Goal: Task Accomplishment & Management: Manage account settings

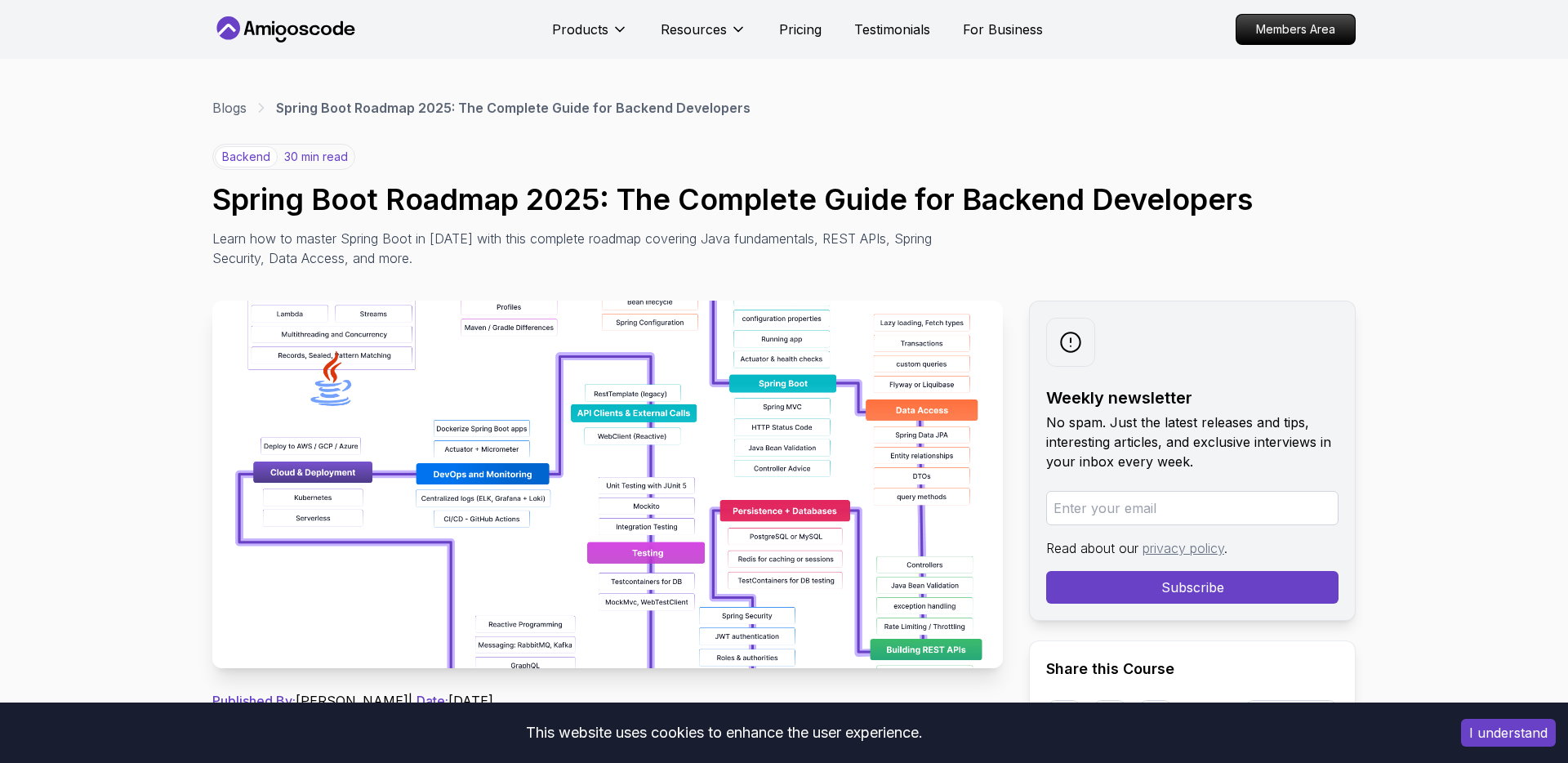
click at [788, 147] on div "backend 30 min read Spring Boot Roadmap 2025: The Complete Guide for Backend De…" at bounding box center [784, 206] width 1144 height 124
click at [964, 13] on div "Products Resources Pricing Testimonials For Business" at bounding box center [797, 29] width 491 height 33
click at [980, 25] on p "For Business" at bounding box center [1003, 29] width 80 height 19
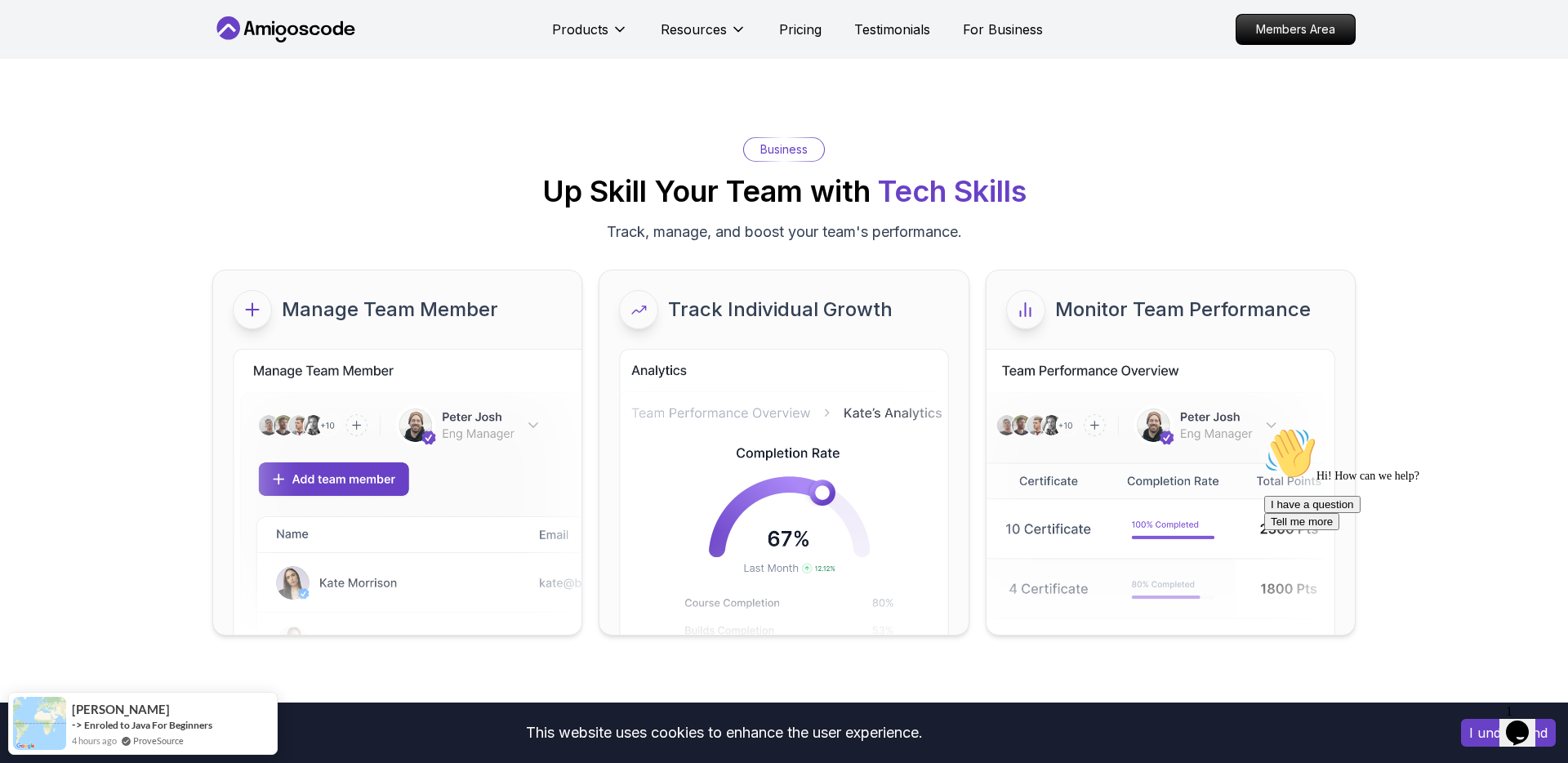
click at [303, 27] on icon at bounding box center [286, 30] width 147 height 26
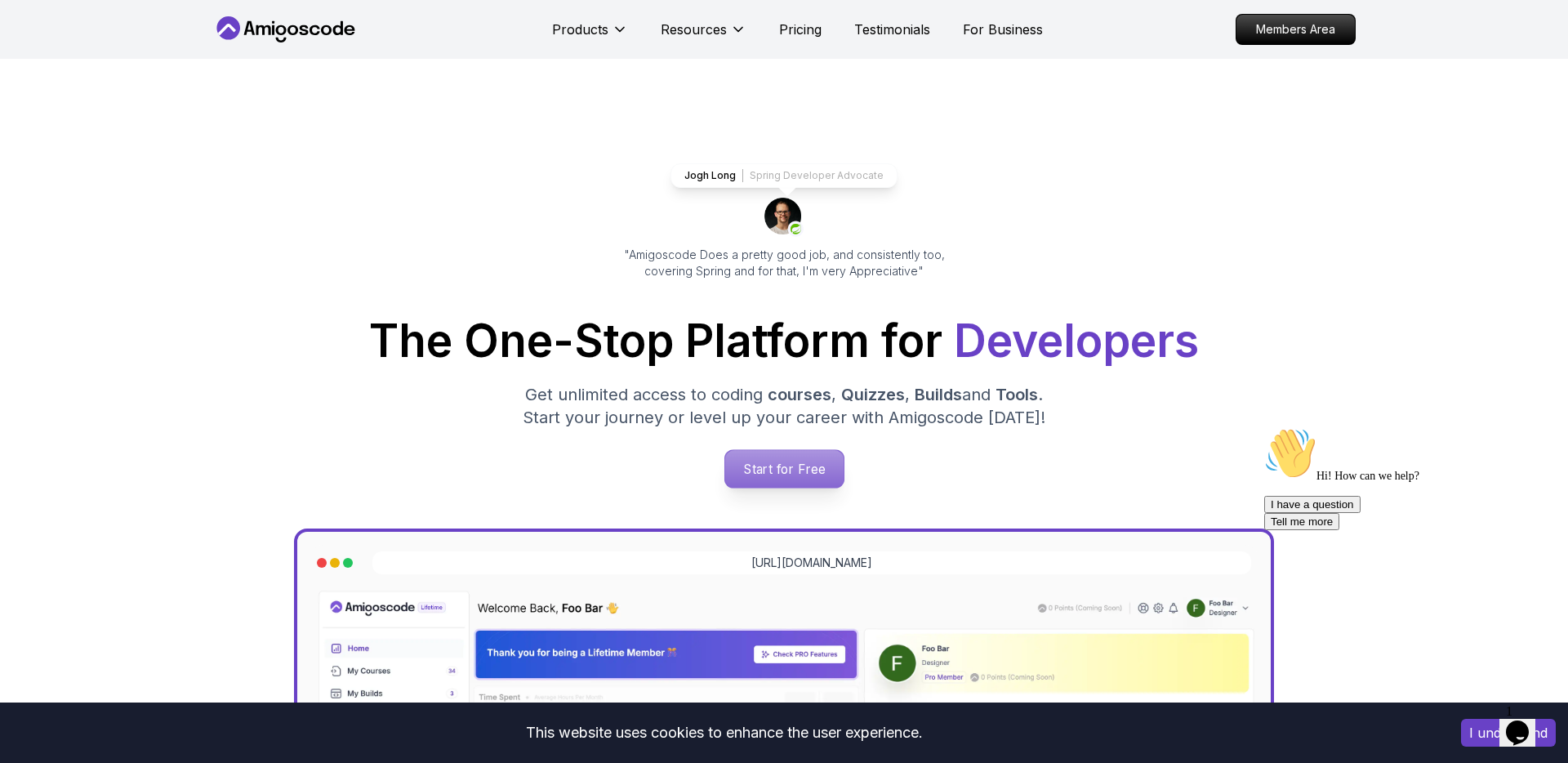
click at [781, 449] on link "Start for Free" at bounding box center [784, 468] width 120 height 39
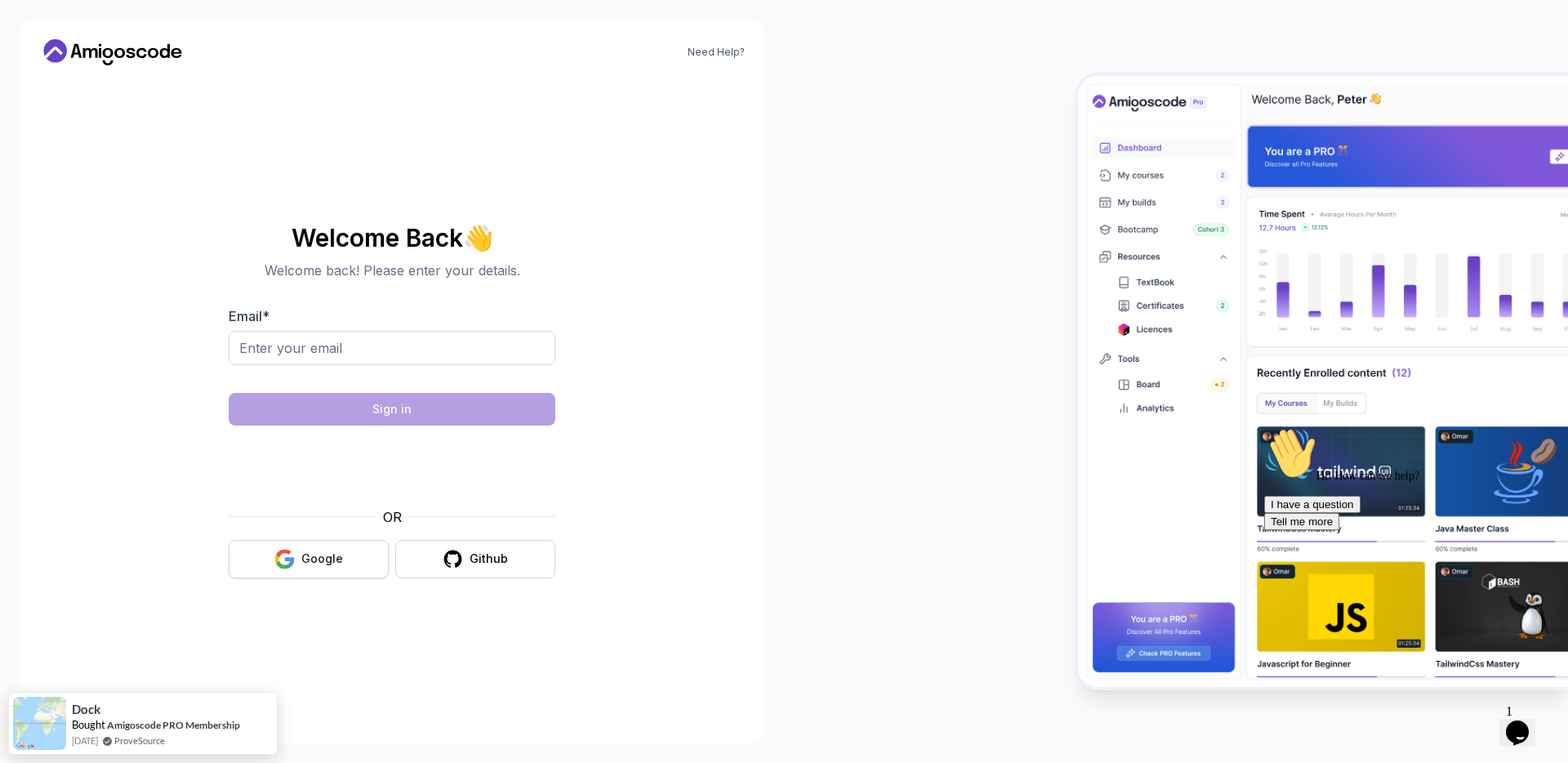
click at [340, 550] on div "Google" at bounding box center [322, 558] width 41 height 17
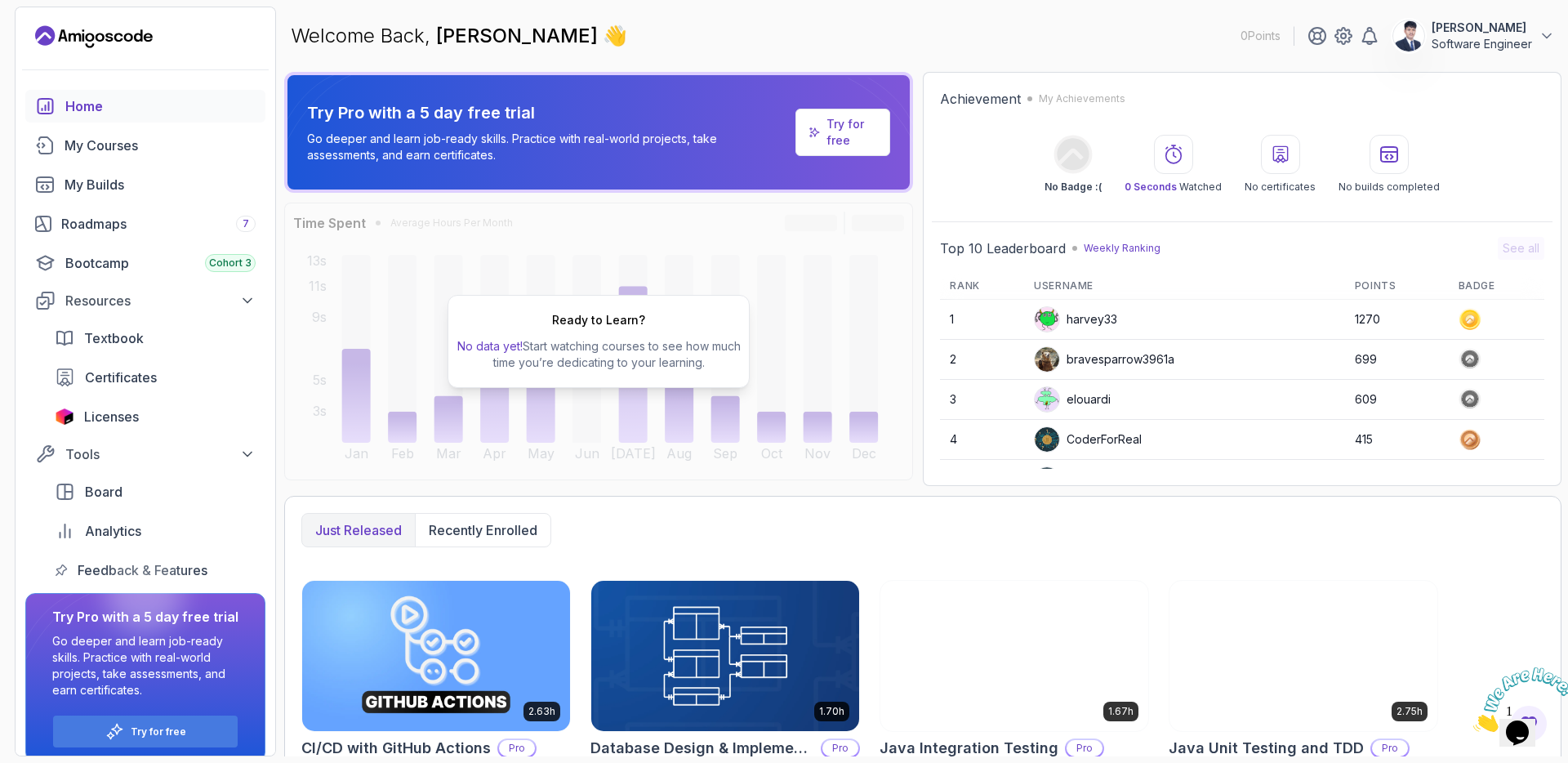
scroll to position [11, 0]
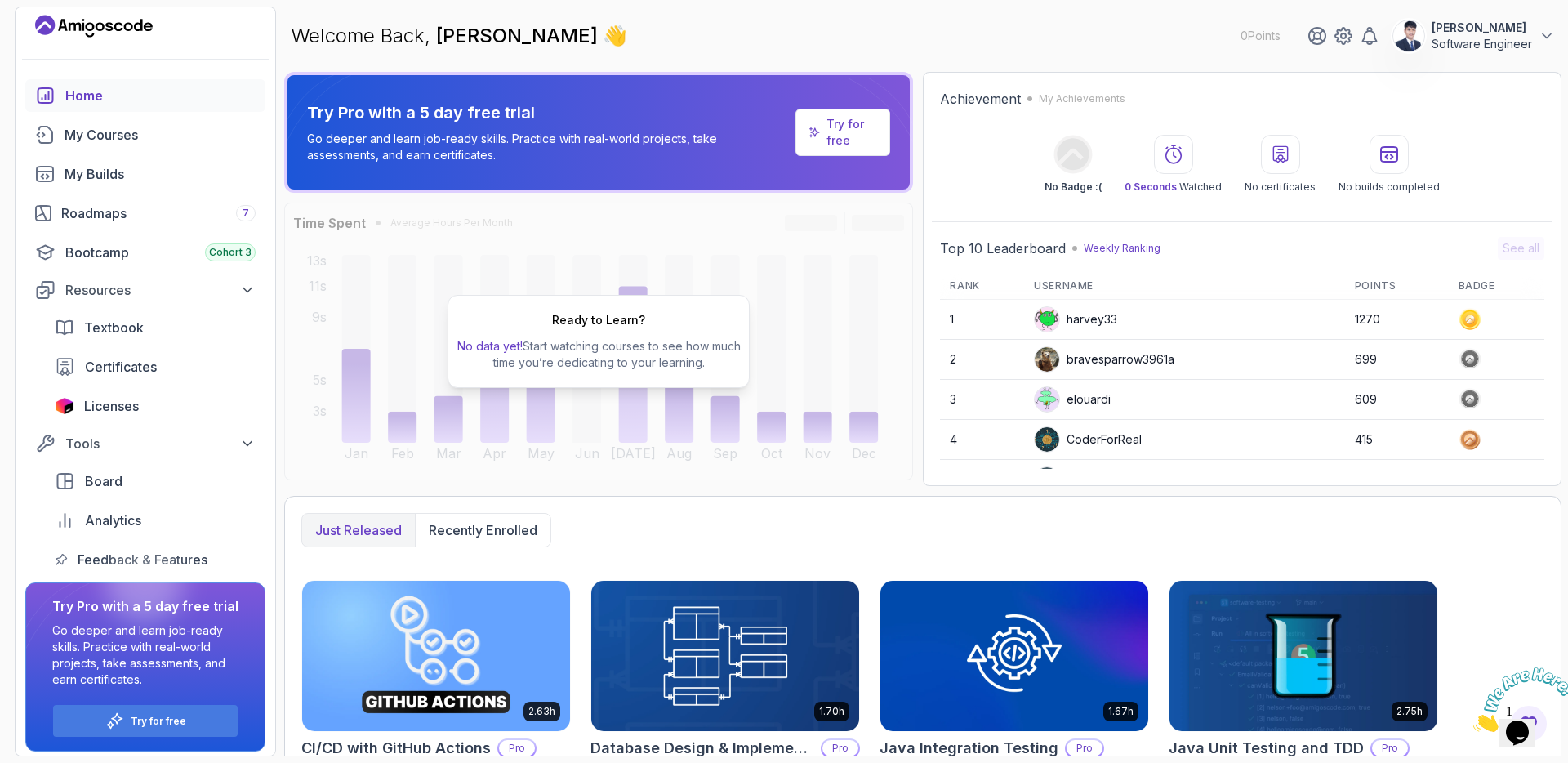
click at [146, 424] on div "Home My Courses My Builds Roadmaps 7 Bootcamp Cohort 3 Resources Textbook Certi…" at bounding box center [146, 327] width 240 height 497
click at [144, 408] on div "Licenses" at bounding box center [169, 406] width 172 height 19
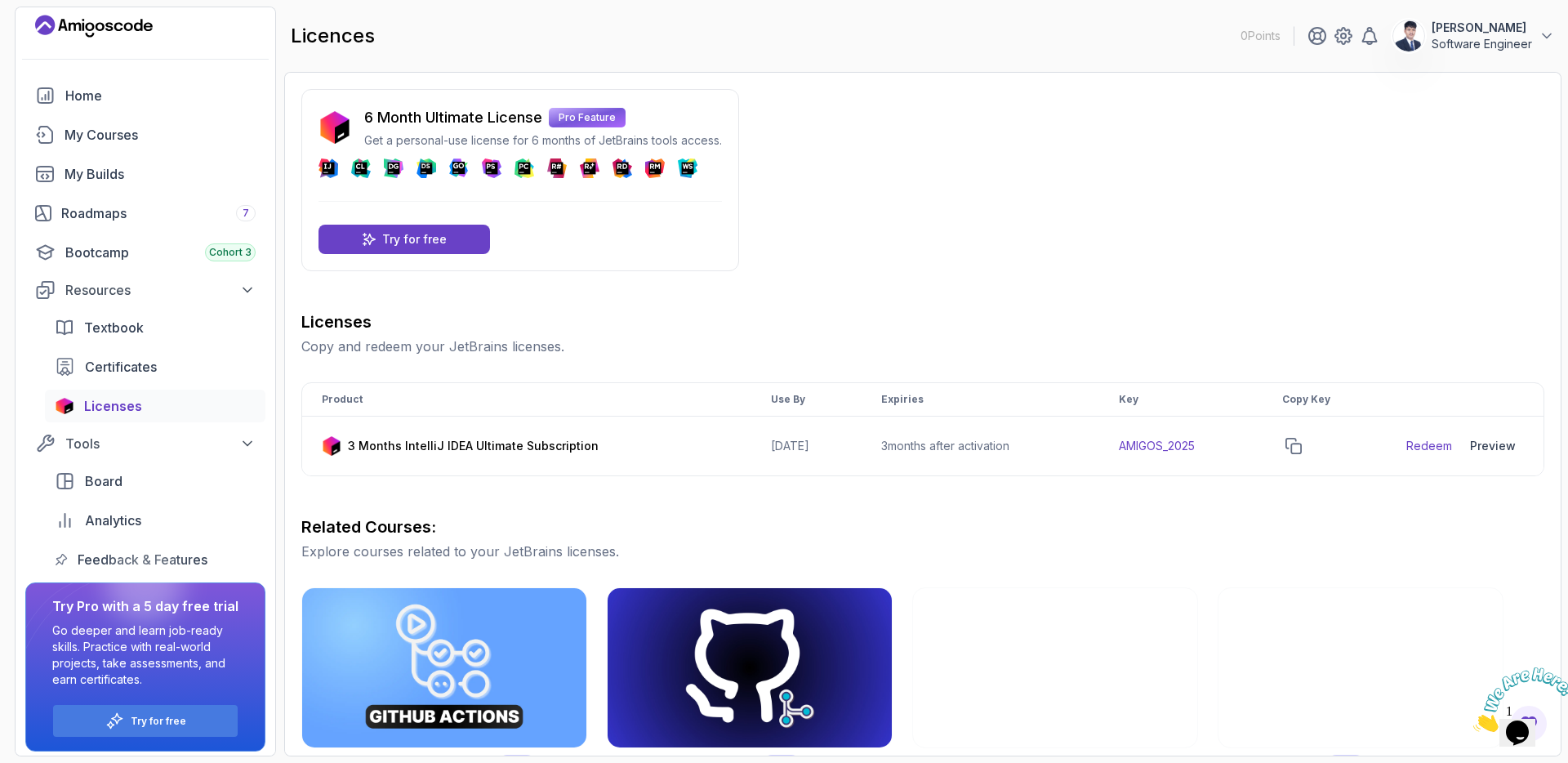
scroll to position [68, 0]
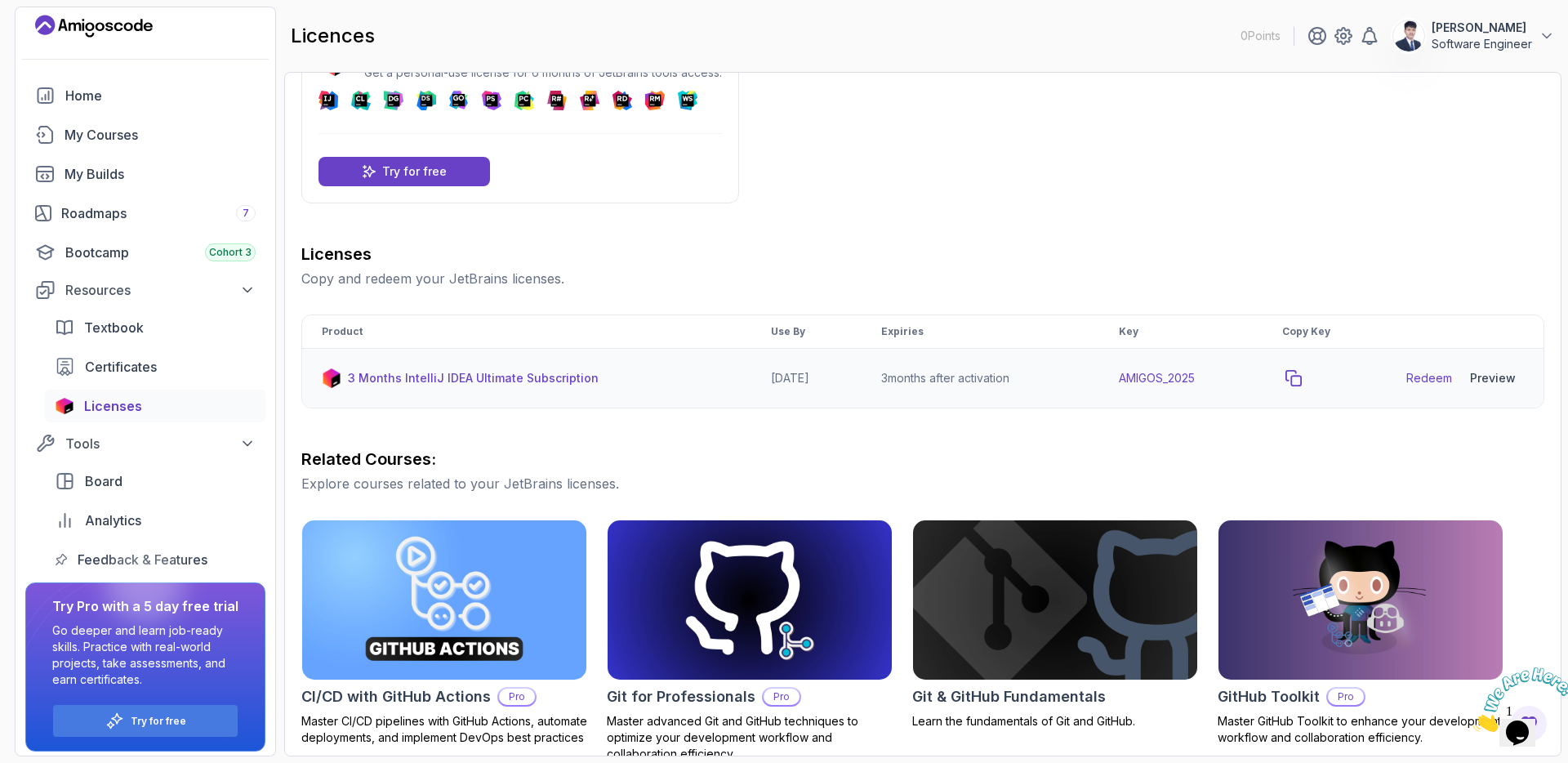
click at [1301, 376] on icon "copy-button" at bounding box center [1294, 378] width 15 height 15
